Goal: Check status: Check status

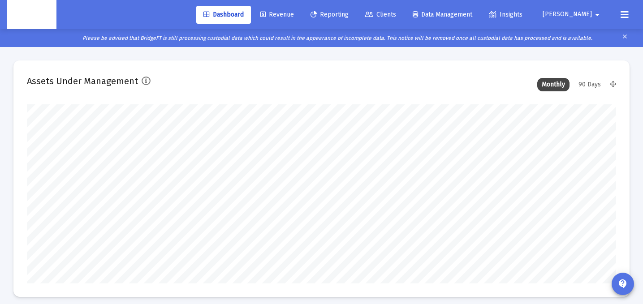
type input "[DATE]"
click at [396, 16] on span "Clients" at bounding box center [380, 15] width 31 height 8
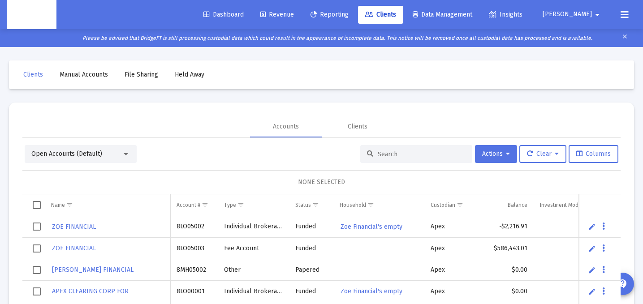
click at [382, 151] on input at bounding box center [422, 154] width 88 height 8
paste input "8MK05020"
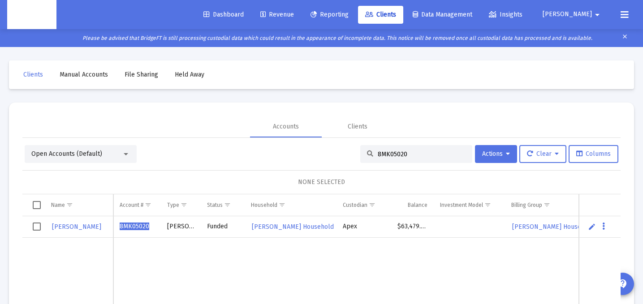
type input "8MK05020"
